Goal: Go to known website: Go to known website

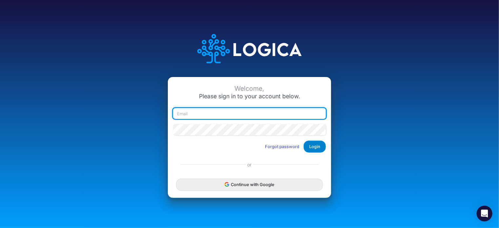
type input "[EMAIL_ADDRESS][DOMAIN_NAME]"
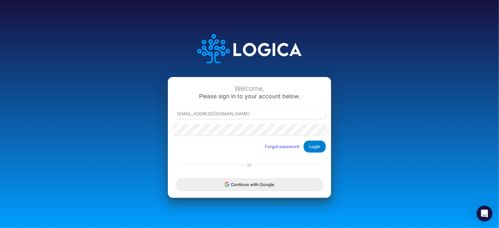
click at [323, 148] on button "Login" at bounding box center [315, 147] width 22 height 12
